Goal: Find specific page/section: Find specific page/section

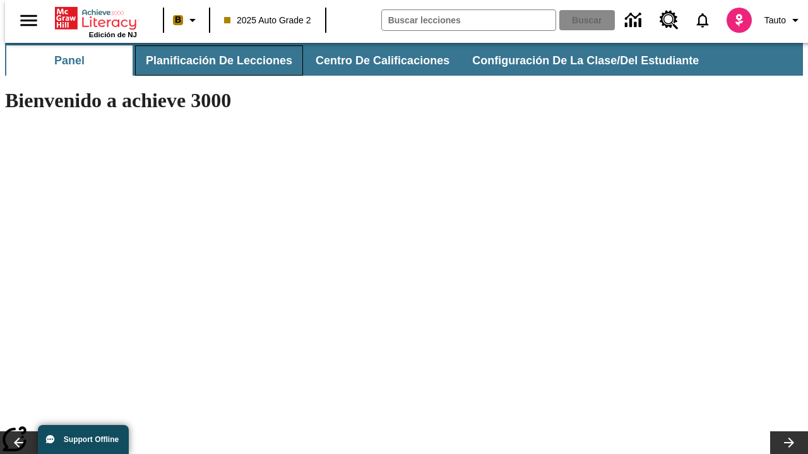
click at [211, 61] on span "Planificación de lecciones" at bounding box center [219, 61] width 146 height 15
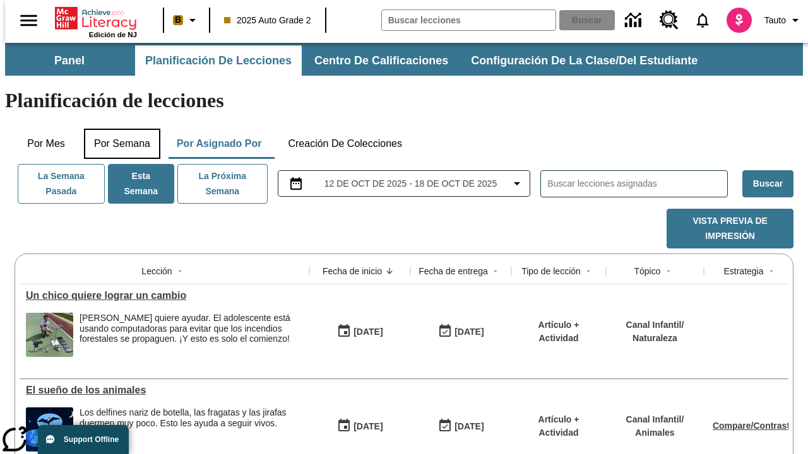
click at [118, 129] on button "Por semana" at bounding box center [122, 144] width 76 height 30
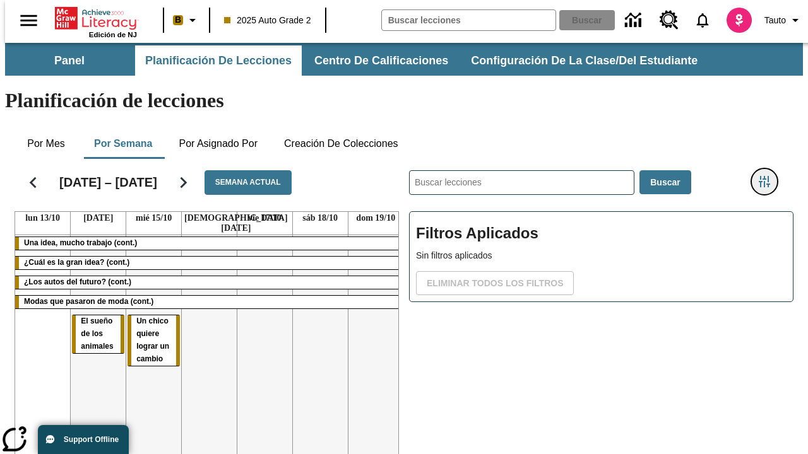
click at [769, 176] on icon "Menú lateral de filtros" at bounding box center [764, 181] width 11 height 11
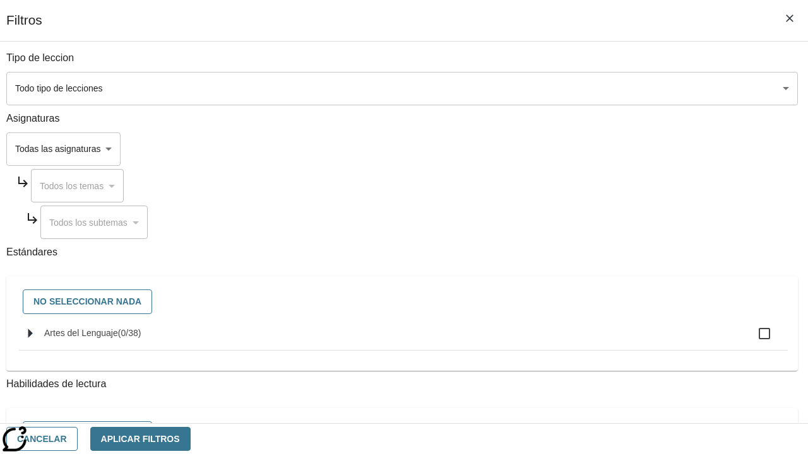
click at [557, 149] on body "Saltar al contenido principal Edición de NJ B 2025 Auto Grade 2 Buscar 0 Tauto …" at bounding box center [404, 313] width 798 height 540
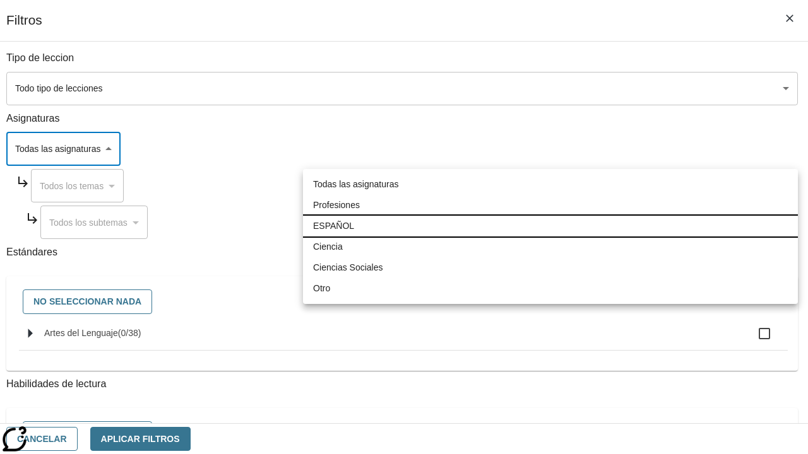
click at [550, 226] on li "ESPAÑOL" at bounding box center [550, 226] width 495 height 21
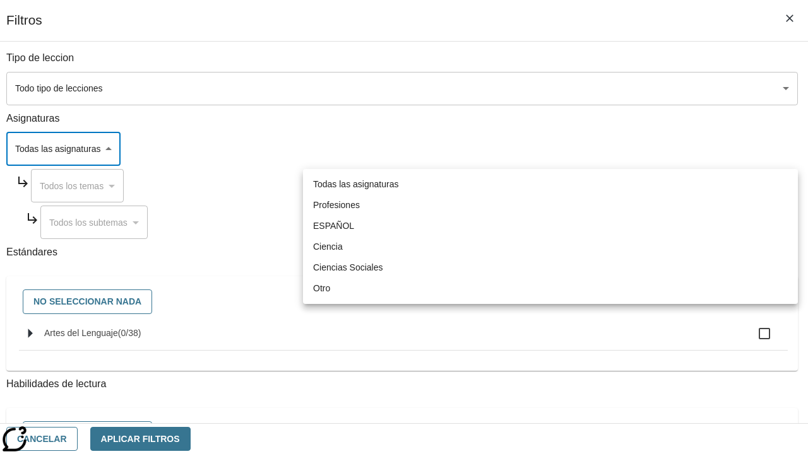
type input "1"
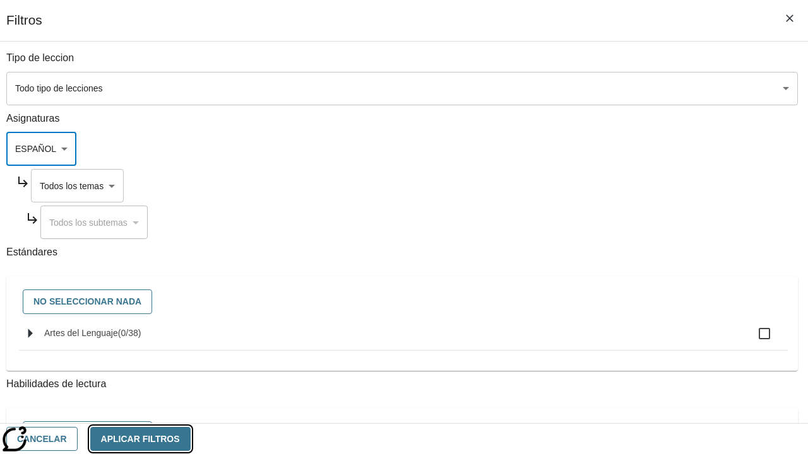
click at [191, 439] on button "Aplicar Filtros" at bounding box center [140, 439] width 100 height 25
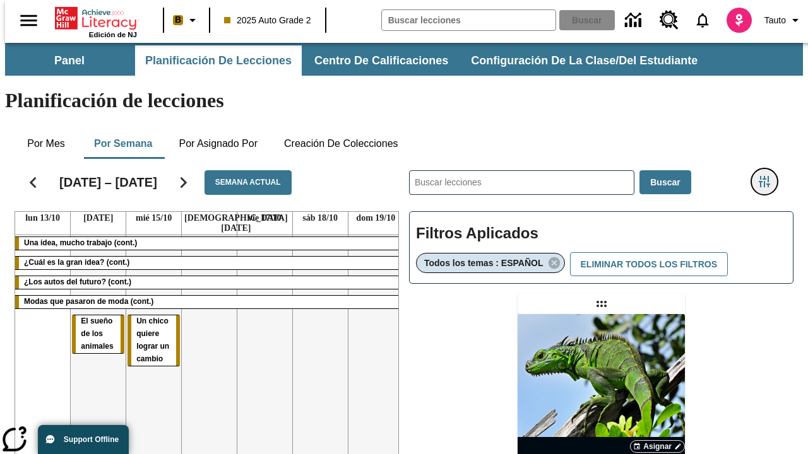
click at [769, 176] on icon "Menú lateral de filtros" at bounding box center [764, 181] width 11 height 11
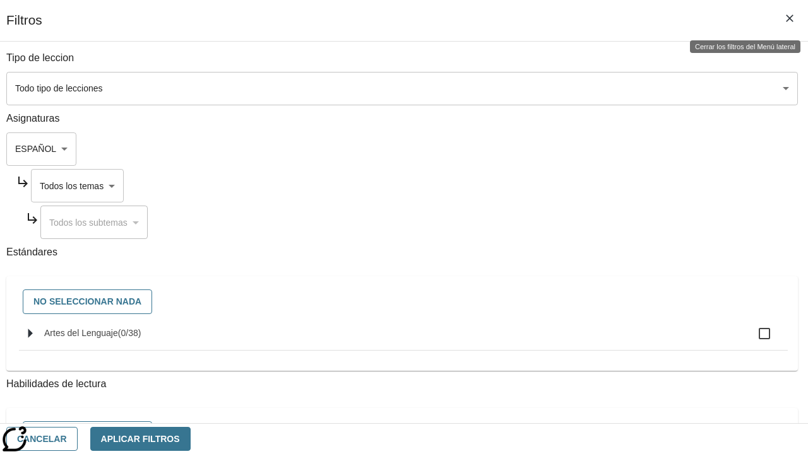
click at [569, 186] on body "Saltar al contenido principal Edición de NJ B 2025 Auto Grade 2 Buscar 0 Tauto …" at bounding box center [404, 372] width 798 height 658
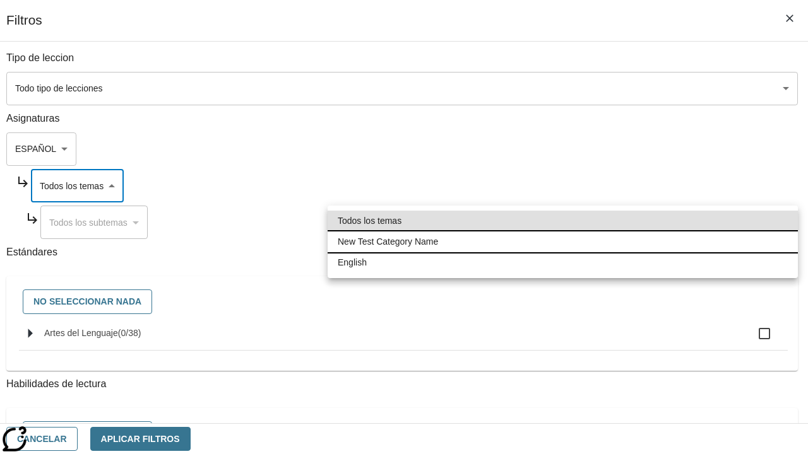
click at [562, 242] on li "New Test Category Name" at bounding box center [563, 242] width 470 height 21
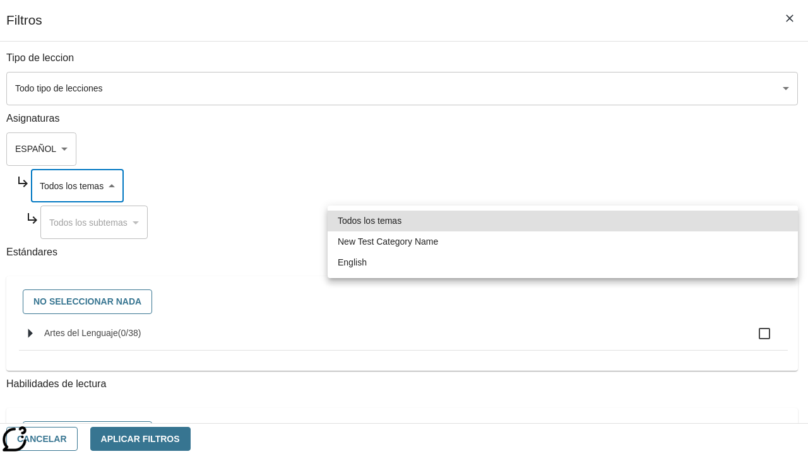
type input "265"
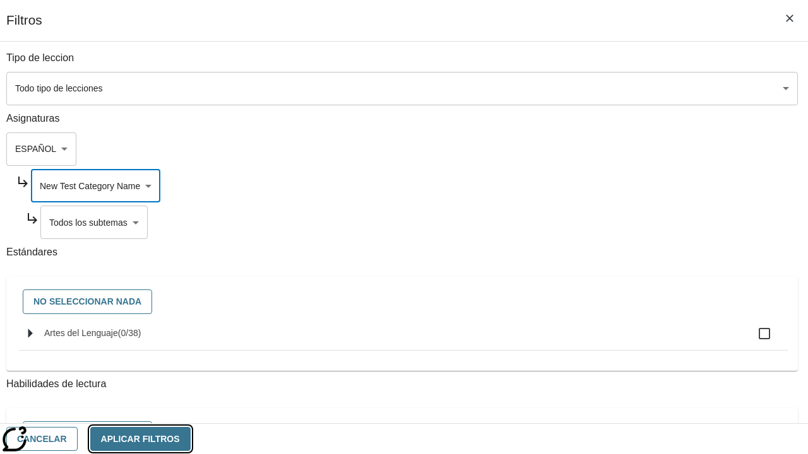
click at [191, 439] on button "Aplicar Filtros" at bounding box center [140, 439] width 100 height 25
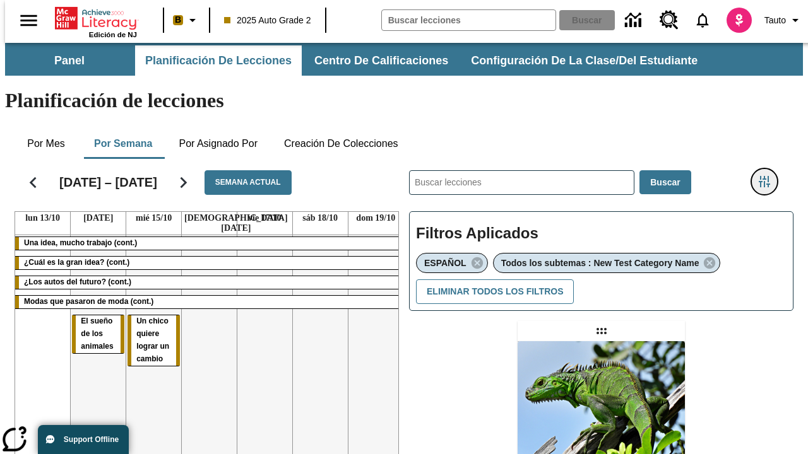
click at [769, 176] on icon "Menú lateral de filtros" at bounding box center [764, 181] width 11 height 11
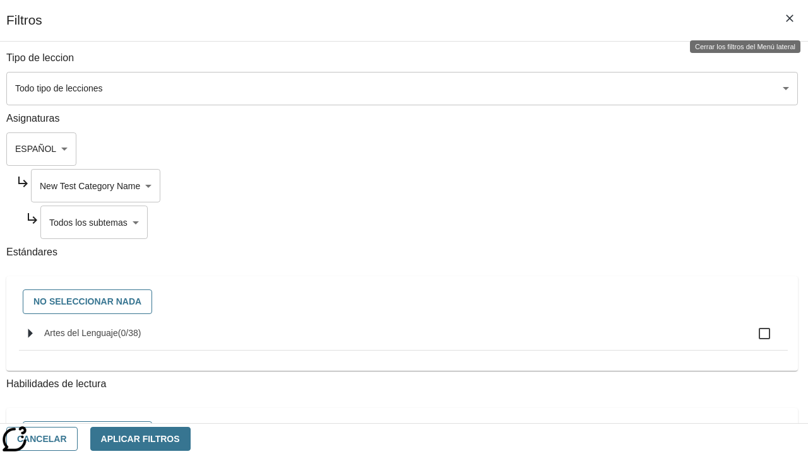
click at [574, 222] on body "Saltar al contenido principal Edición de NJ B 2025 Auto Grade 2 Buscar 0 Tauto …" at bounding box center [404, 385] width 798 height 685
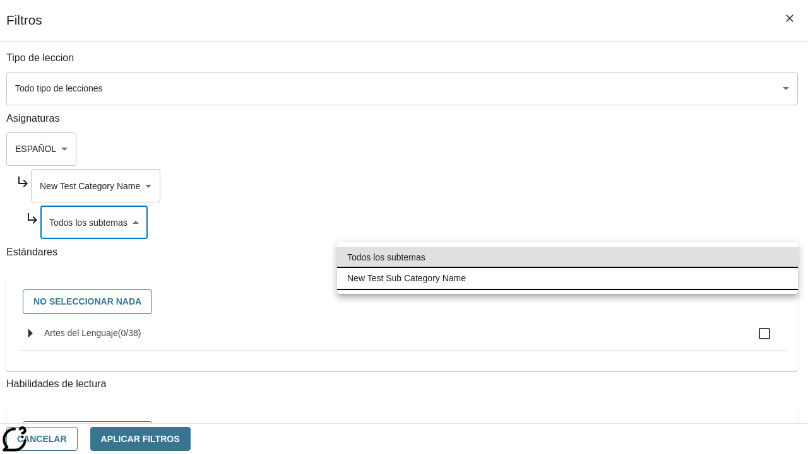
click at [567, 278] on li "New Test Sub Category Name" at bounding box center [567, 278] width 461 height 21
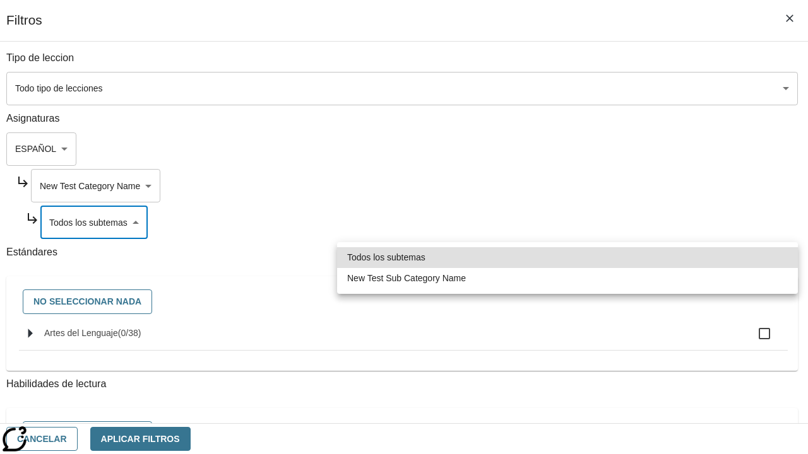
type input "2232"
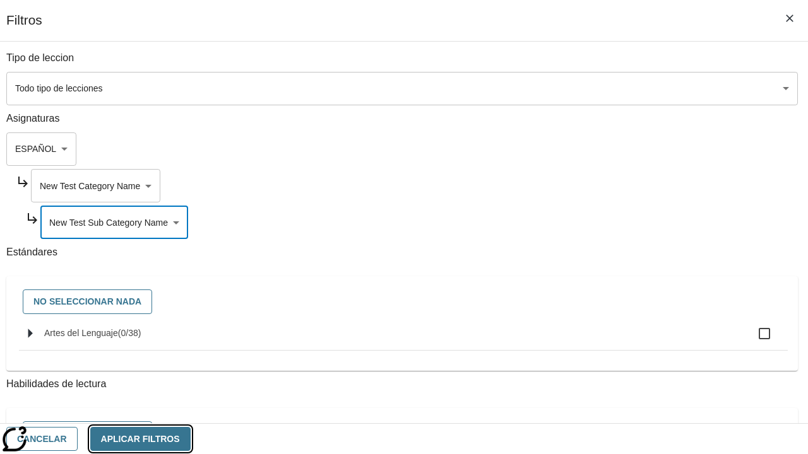
click at [191, 439] on button "Aplicar Filtros" at bounding box center [140, 439] width 100 height 25
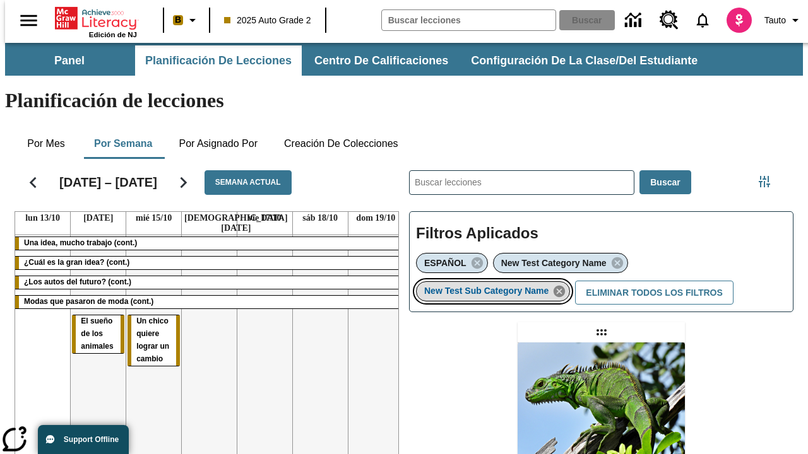
click at [563, 285] on icon "Eliminar New Test Sub Category Name el ítem seleccionado del filtro" at bounding box center [559, 292] width 14 height 14
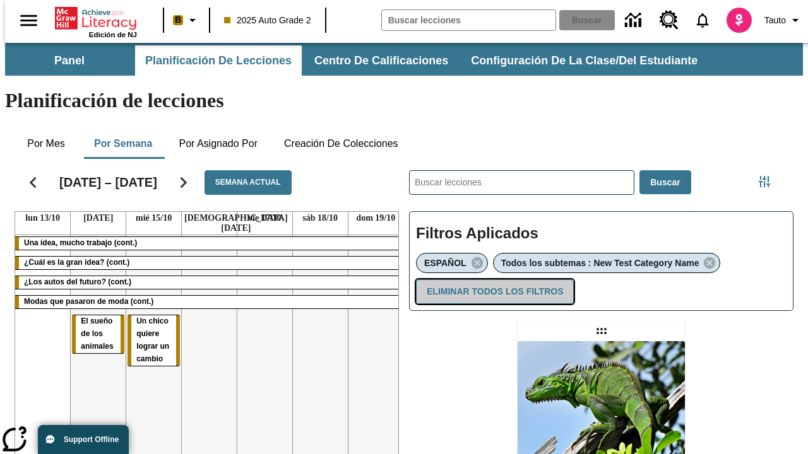
click at [492, 280] on button "Eliminar todos los filtros" at bounding box center [495, 292] width 158 height 25
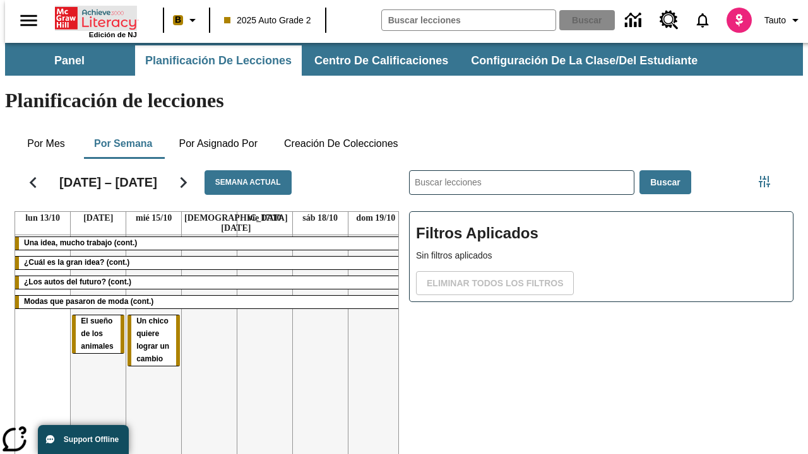
click at [91, 17] on icon "Portada" at bounding box center [97, 18] width 84 height 25
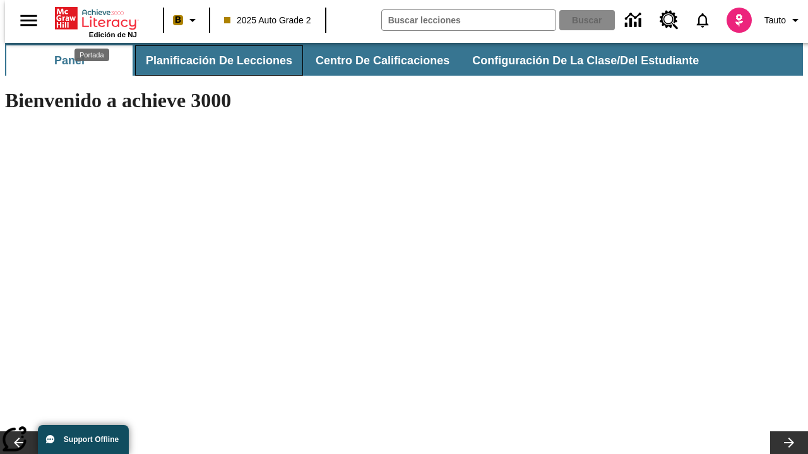
click at [211, 61] on span "Planificación de lecciones" at bounding box center [219, 61] width 146 height 15
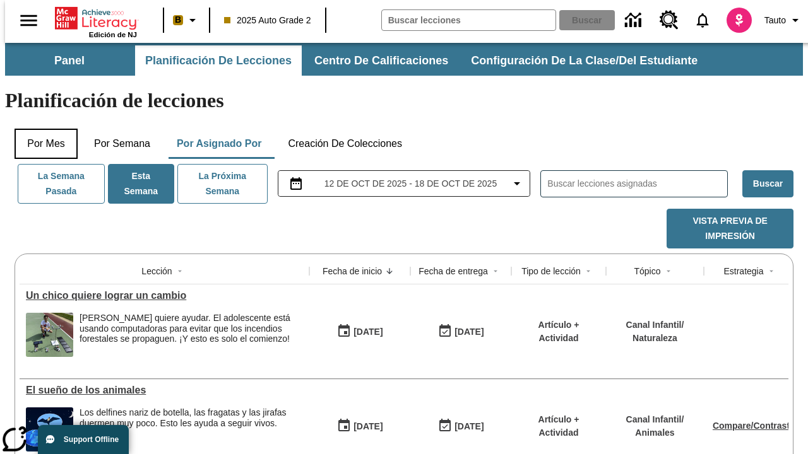
click at [41, 129] on button "Por mes" at bounding box center [46, 144] width 63 height 30
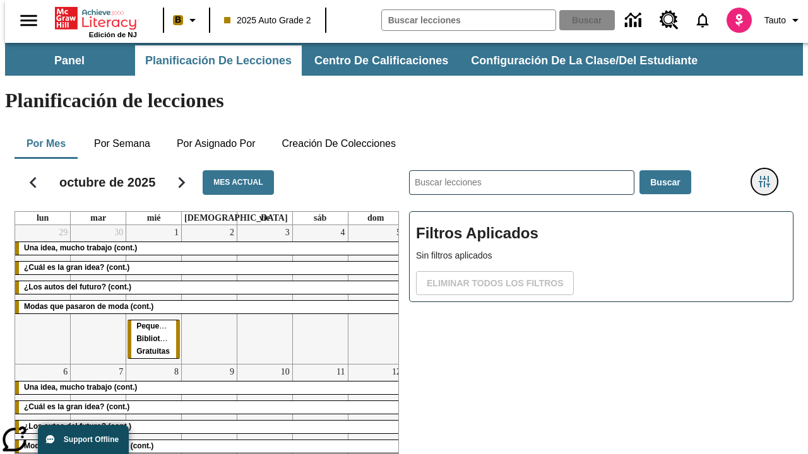
click at [769, 176] on icon "Menú lateral de filtros" at bounding box center [764, 181] width 11 height 11
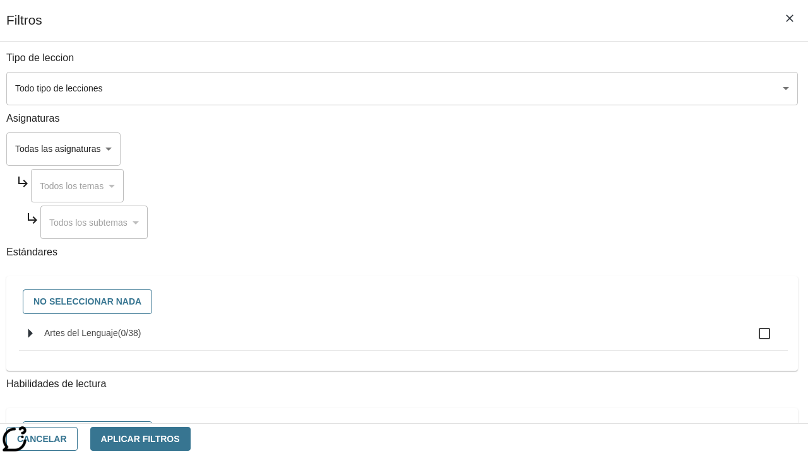
click at [557, 149] on body "Saltar al contenido principal Edición de NJ B 2025 Auto Grade 2 Buscar 0 Tauto …" at bounding box center [404, 313] width 798 height 540
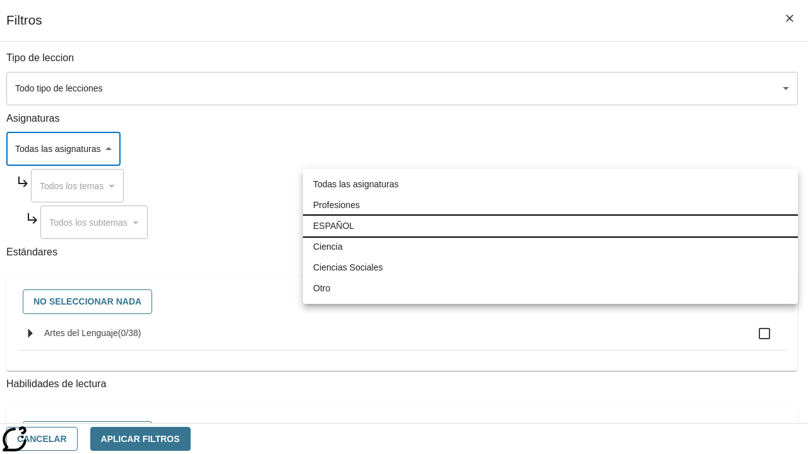
click at [550, 226] on li "ESPAÑOL" at bounding box center [550, 226] width 495 height 21
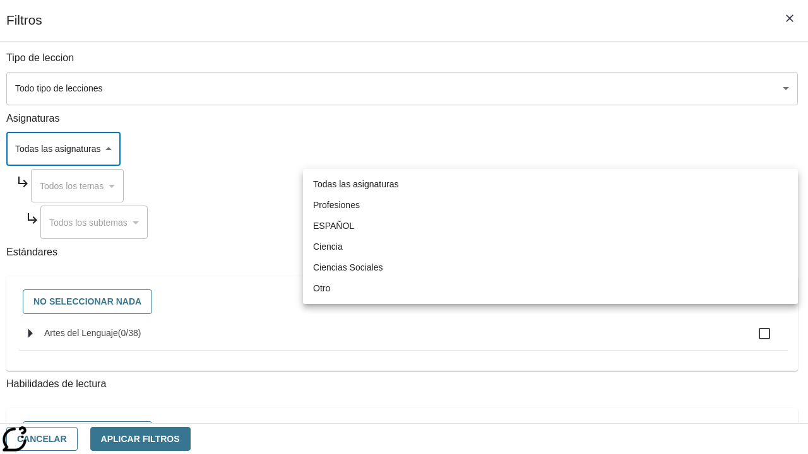
type input "1"
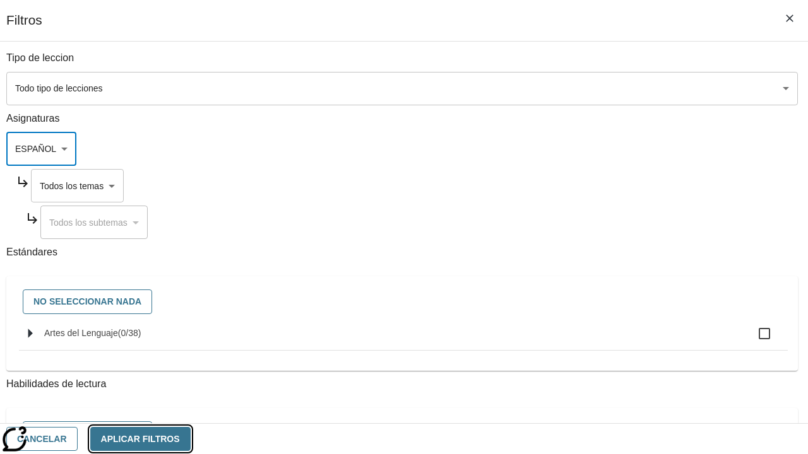
click at [191, 439] on button "Aplicar Filtros" at bounding box center [140, 439] width 100 height 25
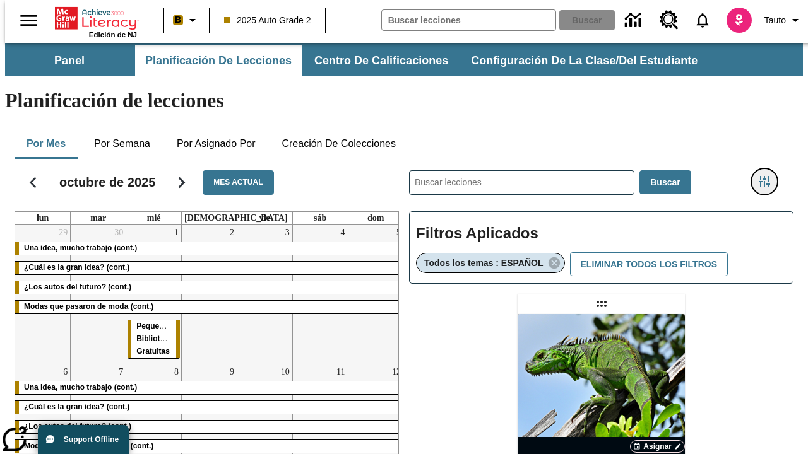
click at [769, 176] on icon "Menú lateral de filtros" at bounding box center [764, 181] width 11 height 11
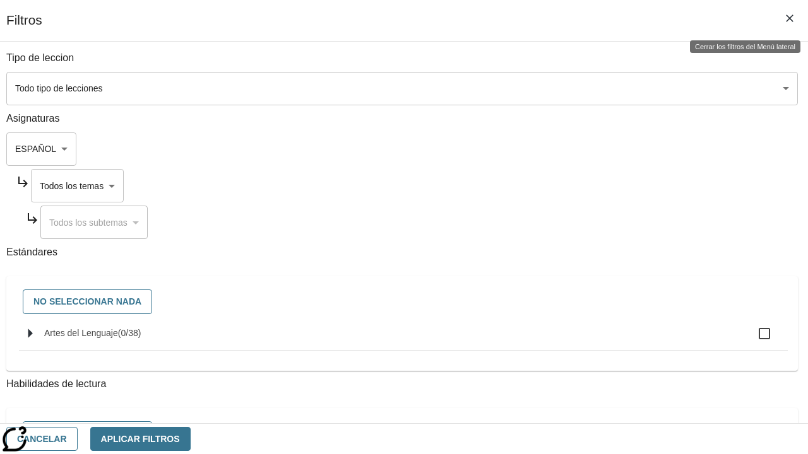
click at [569, 186] on body "Saltar al contenido principal Edición de NJ B 2025 Auto Grade 2 Buscar 0 Tauto …" at bounding box center [404, 372] width 798 height 658
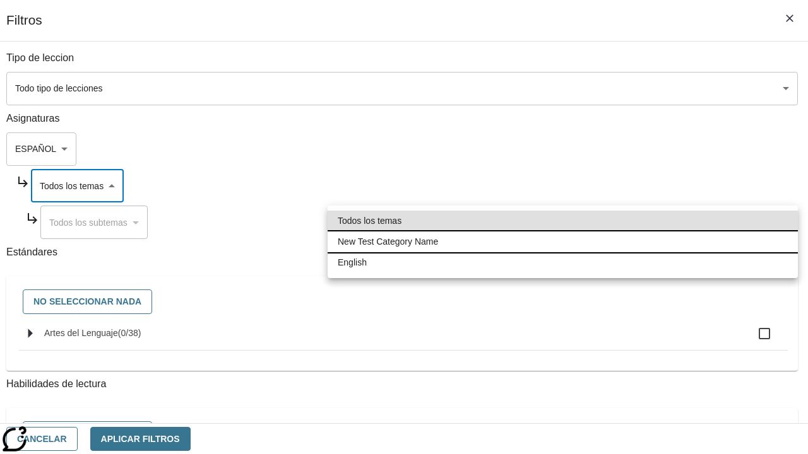
click at [562, 242] on li "New Test Category Name" at bounding box center [563, 242] width 470 height 21
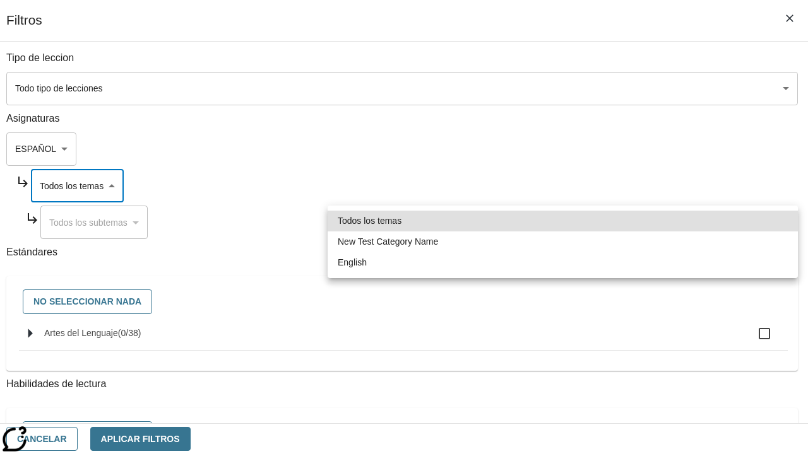
type input "265"
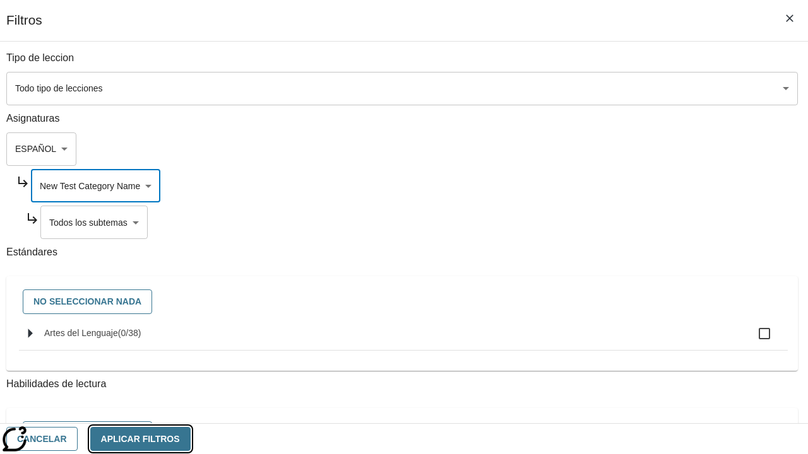
click at [191, 439] on button "Aplicar Filtros" at bounding box center [140, 439] width 100 height 25
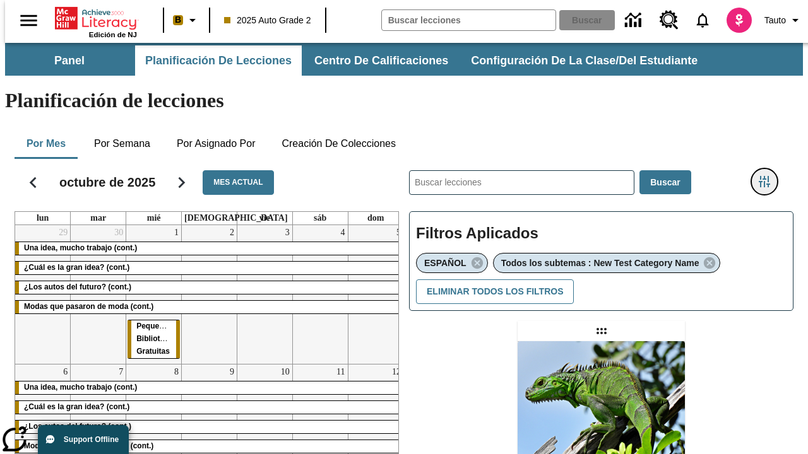
click at [769, 176] on icon "Menú lateral de filtros" at bounding box center [764, 181] width 11 height 11
click at [574, 222] on body "Saltar al contenido principal Edición de NJ B 2025 Auto Grade 2 Buscar 0 Tauto …" at bounding box center [404, 385] width 798 height 685
